Goal: Task Accomplishment & Management: Complete application form

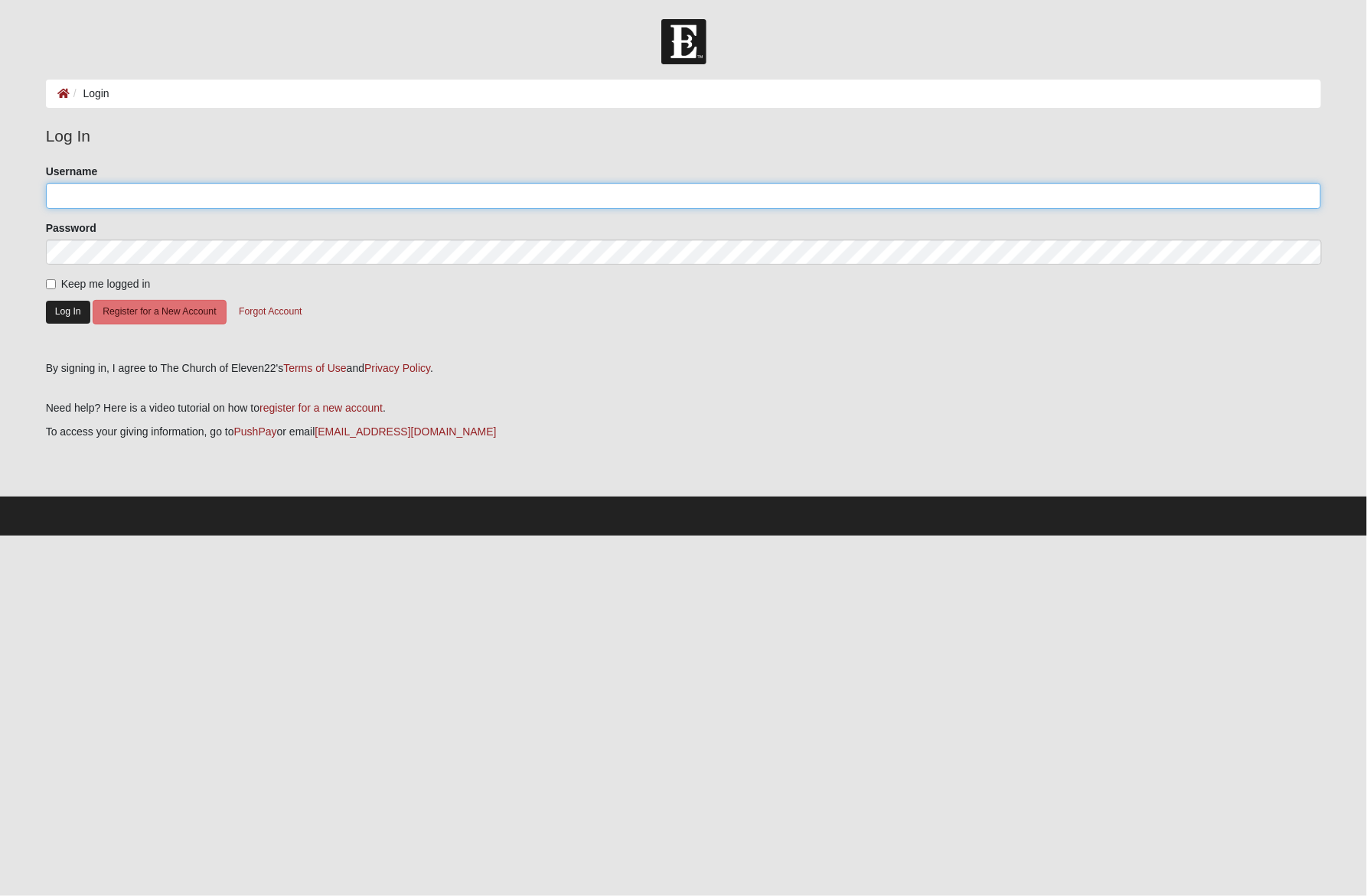
type input "c.garrard"
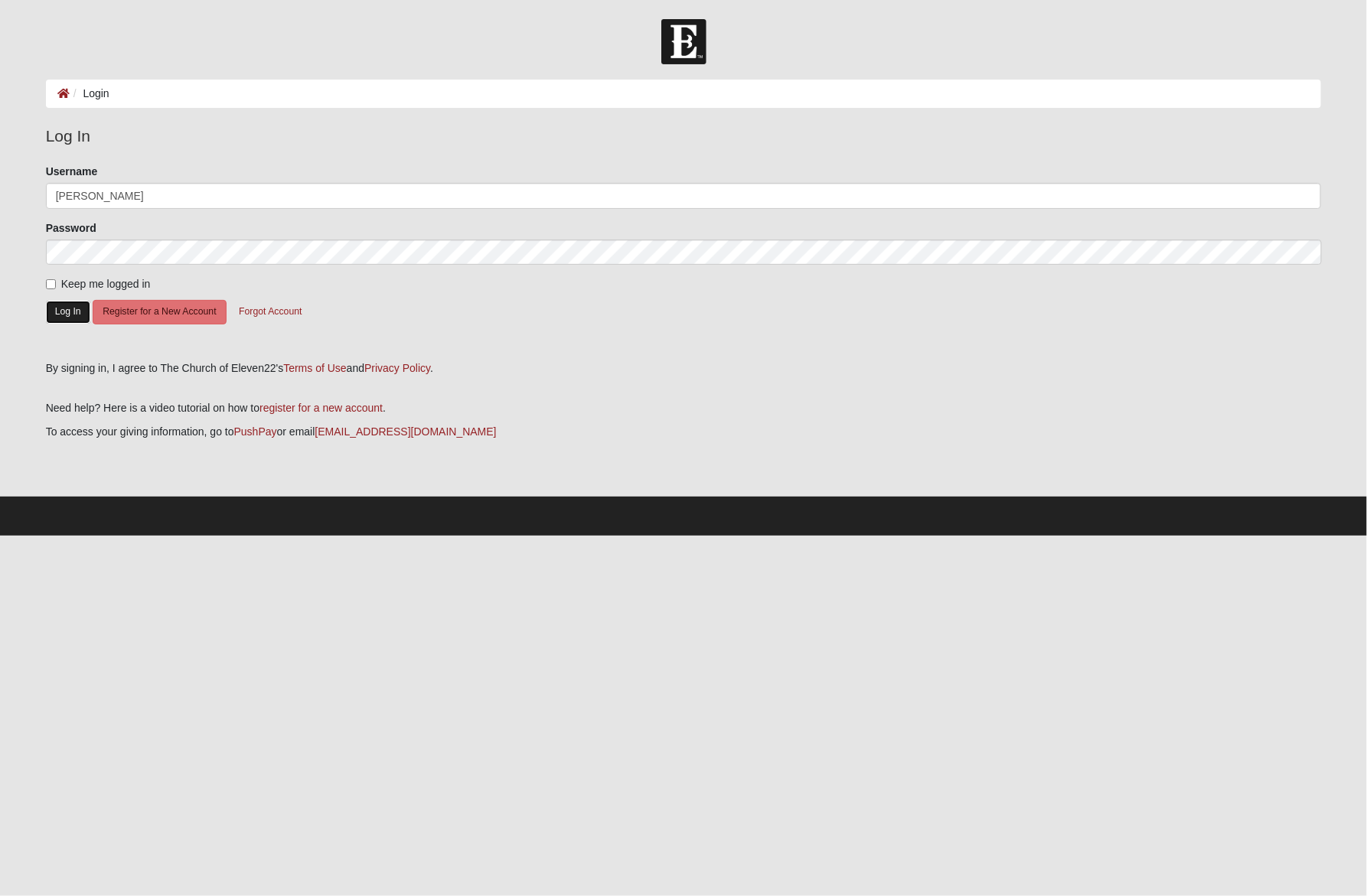
click at [70, 315] on button "Log In" at bounding box center [67, 312] width 45 height 22
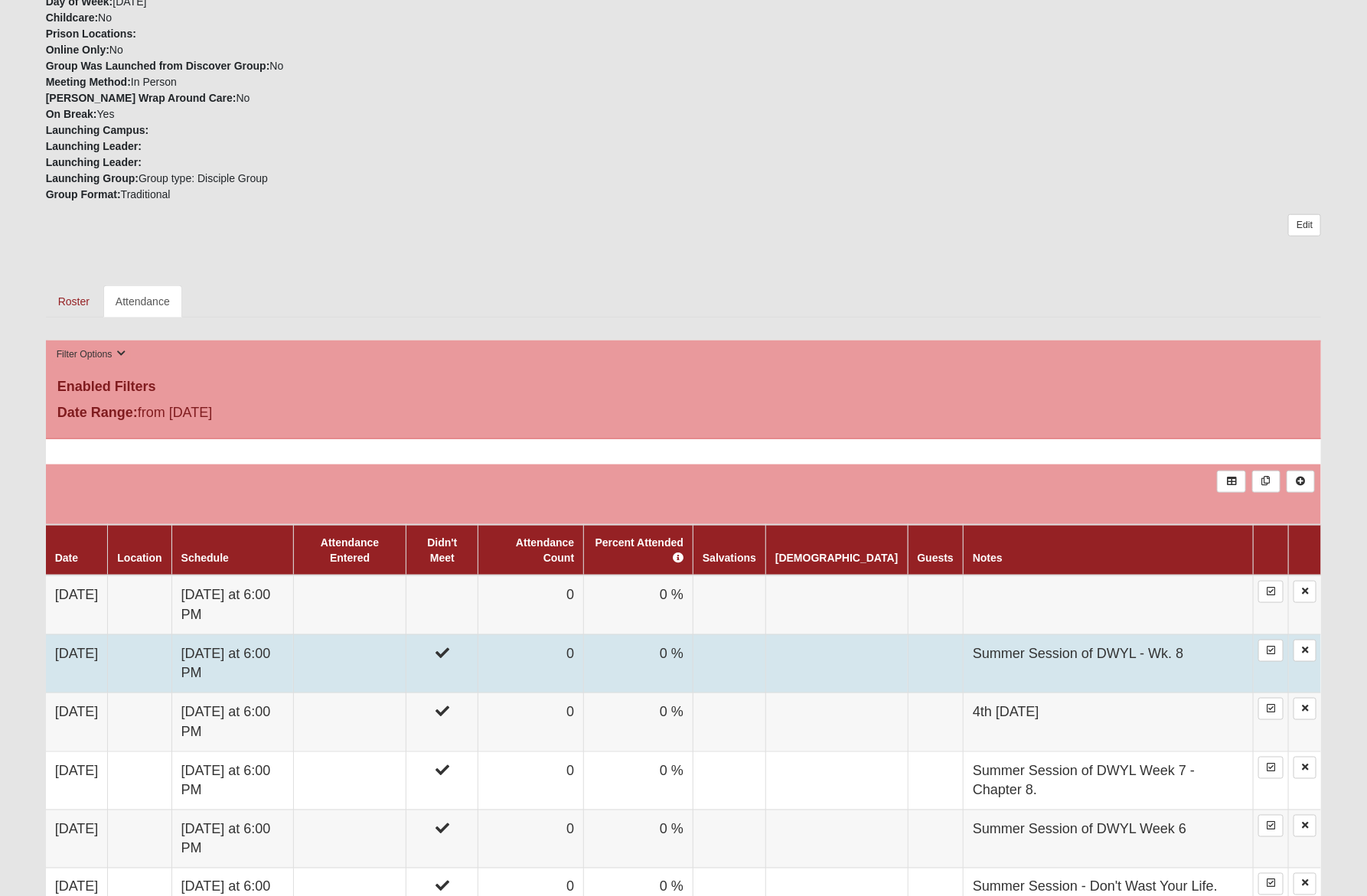
scroll to position [571, 0]
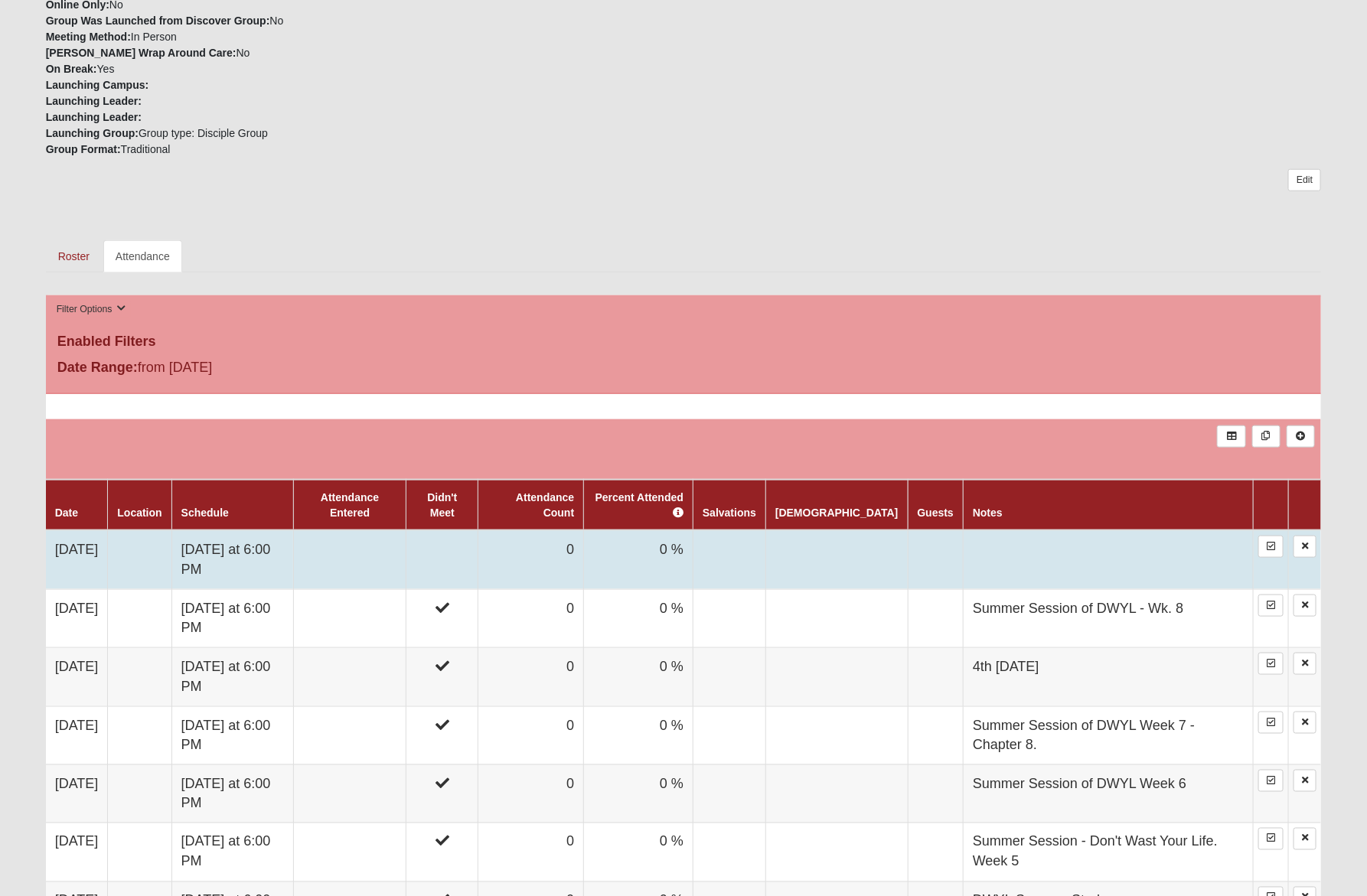
click at [478, 544] on td at bounding box center [442, 560] width 72 height 59
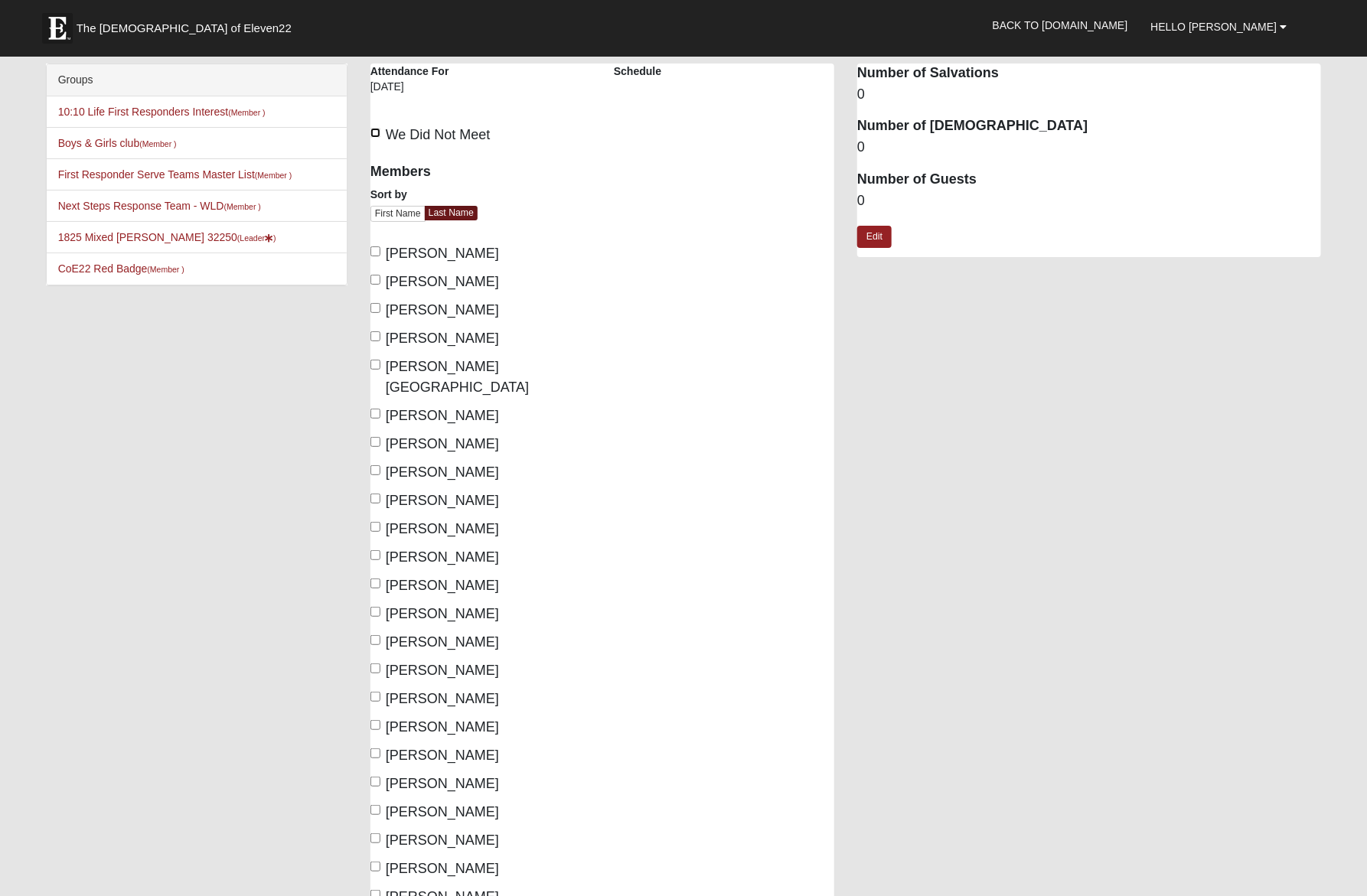
click at [378, 132] on input "We Did Not Meet" at bounding box center [375, 133] width 10 height 10
checkbox input "true"
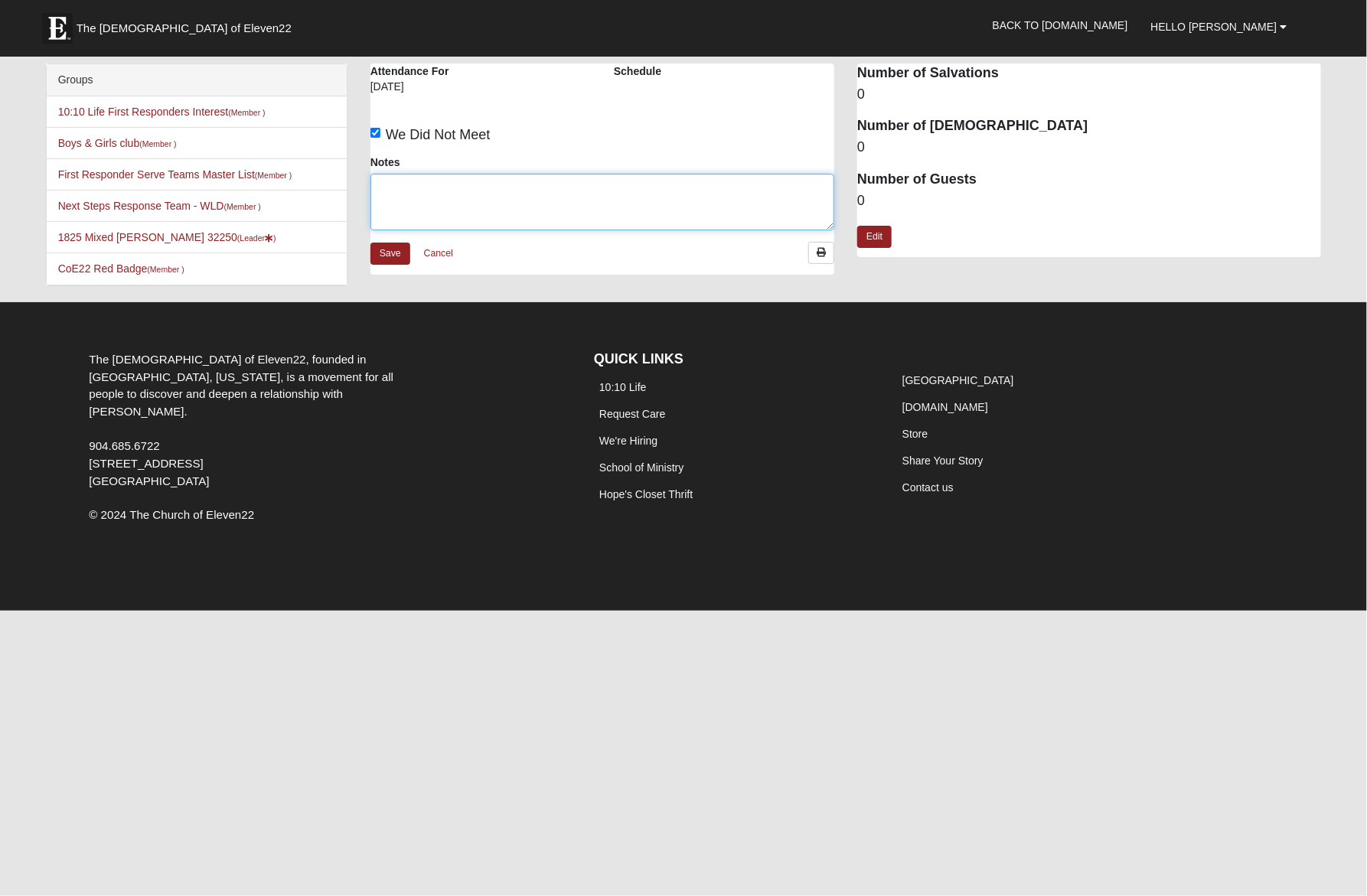
click at [535, 200] on textarea "Notes" at bounding box center [602, 201] width 464 height 56
type textarea "B"
click at [535, 200] on textarea "Sh" at bounding box center [602, 201] width 464 height 56
type textarea "S"
type textarea "Break before Fall semester. Poland Mission Trip."
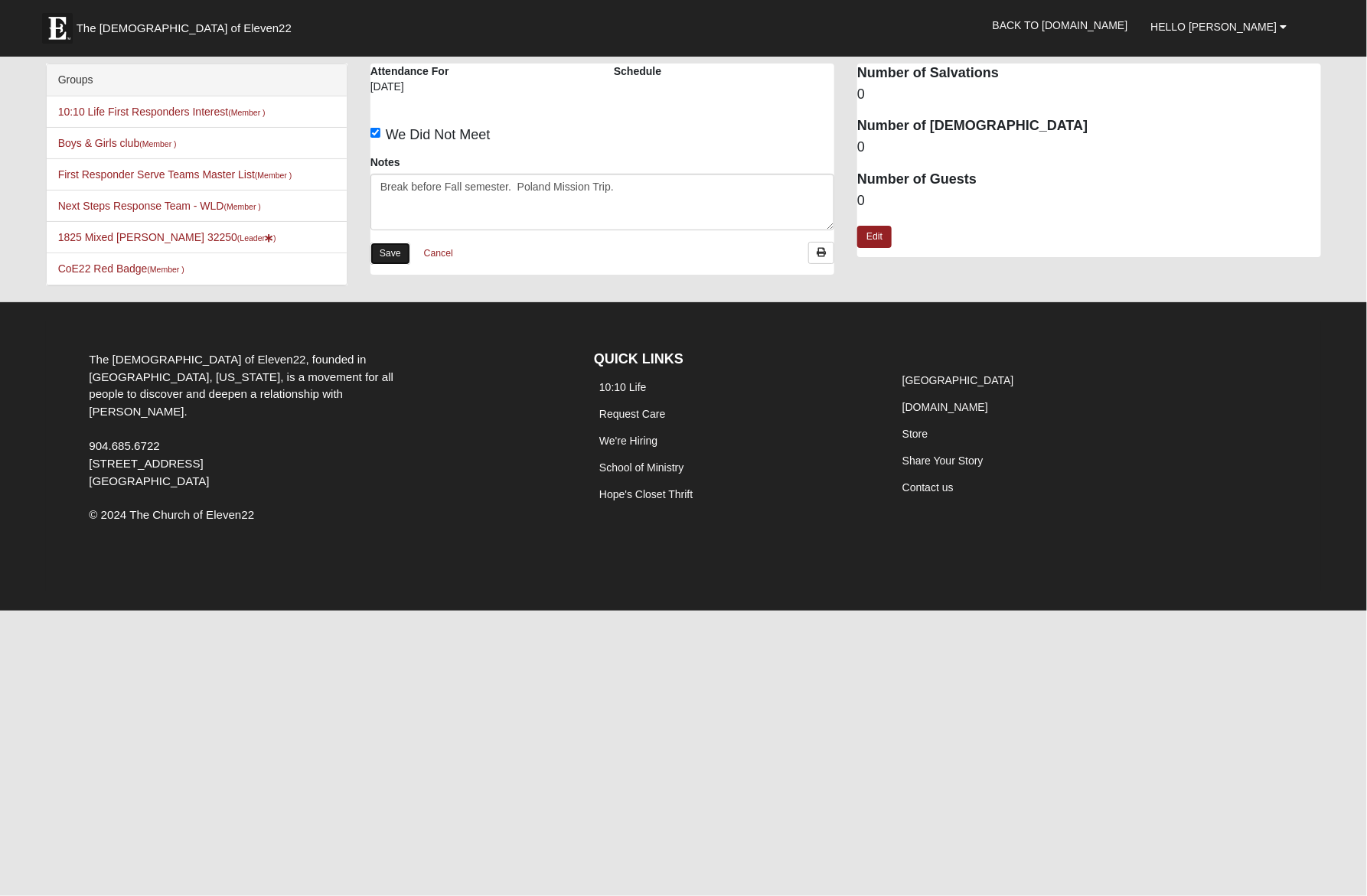
click at [389, 260] on link "Save" at bounding box center [390, 254] width 40 height 22
